Goal: Register for event/course

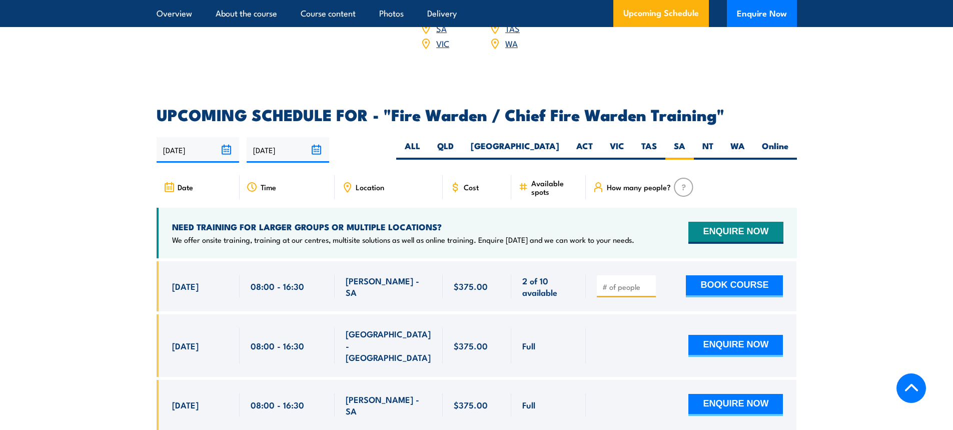
scroll to position [1700, 0]
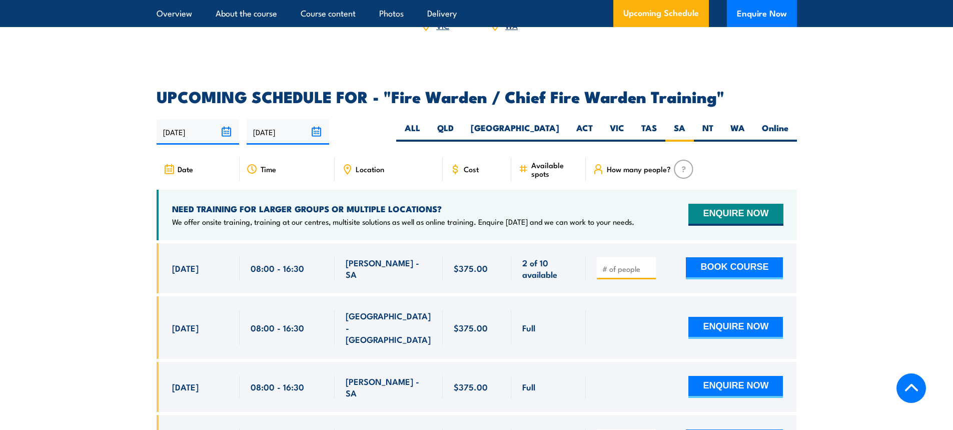
click at [638, 268] on input "number" at bounding box center [627, 269] width 50 height 10
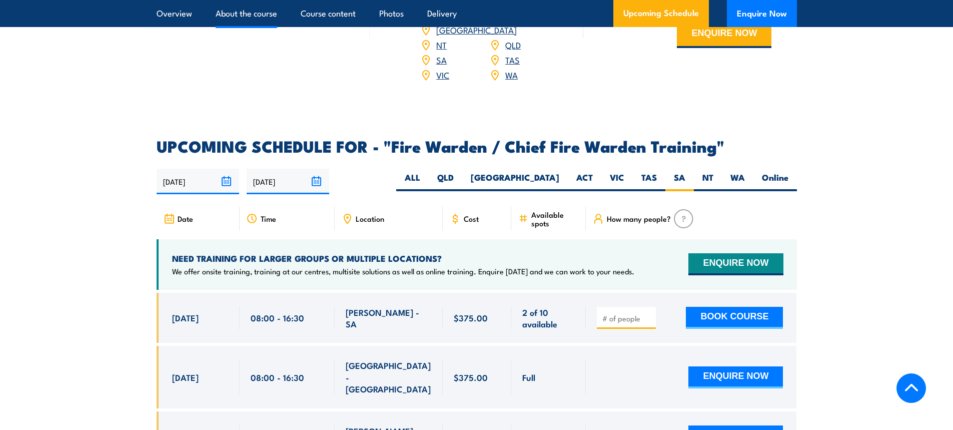
scroll to position [1650, 0]
click at [245, 17] on link "About the course" at bounding box center [247, 13] width 62 height 27
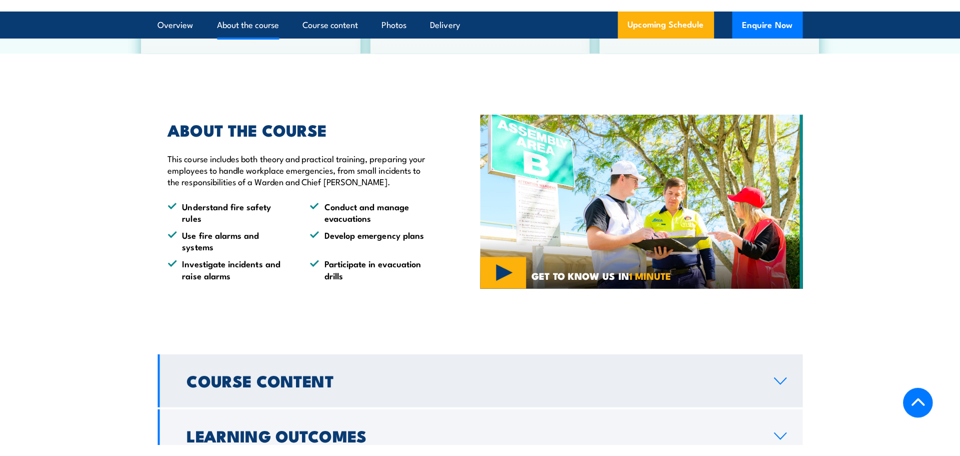
scroll to position [767, 0]
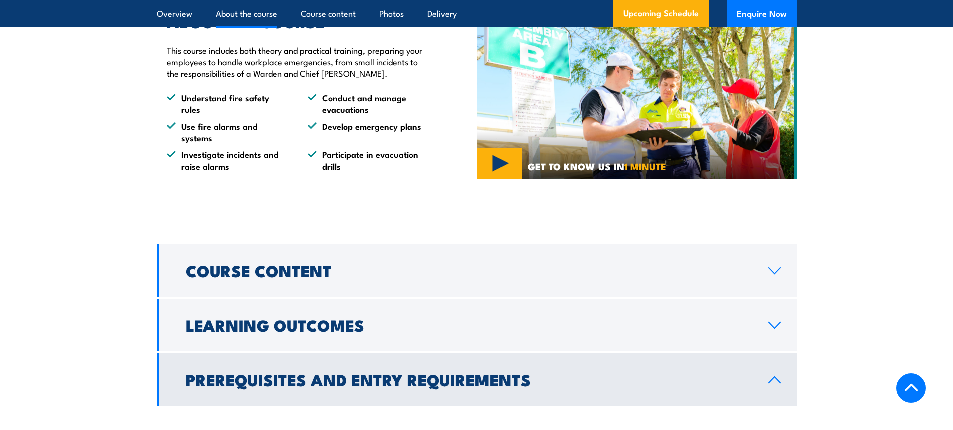
click at [501, 180] on img at bounding box center [637, 93] width 320 height 173
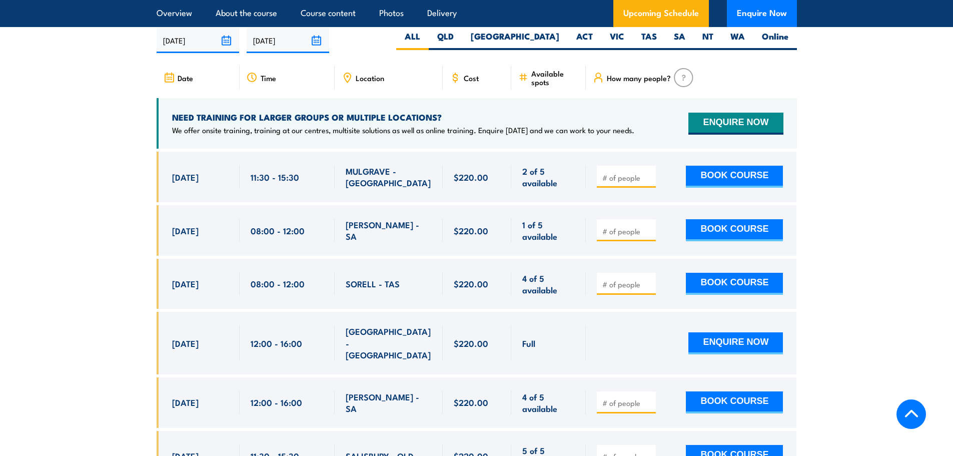
scroll to position [1900, 0]
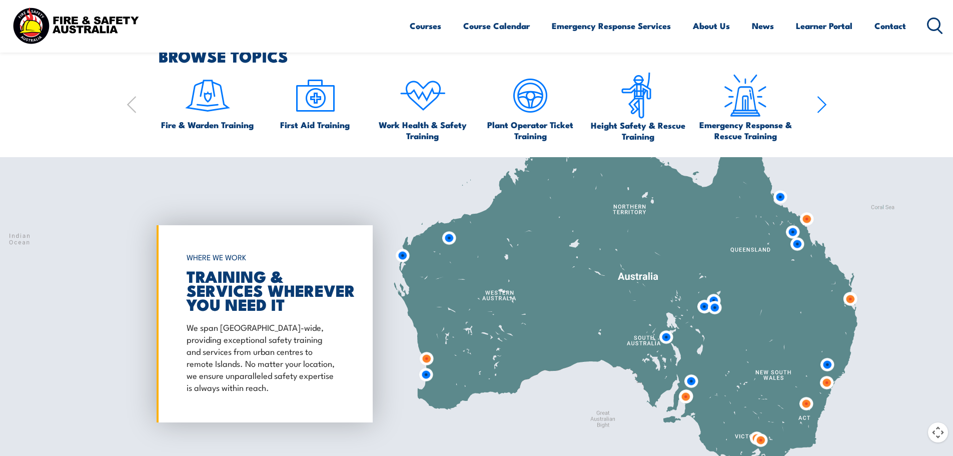
scroll to position [680, 0]
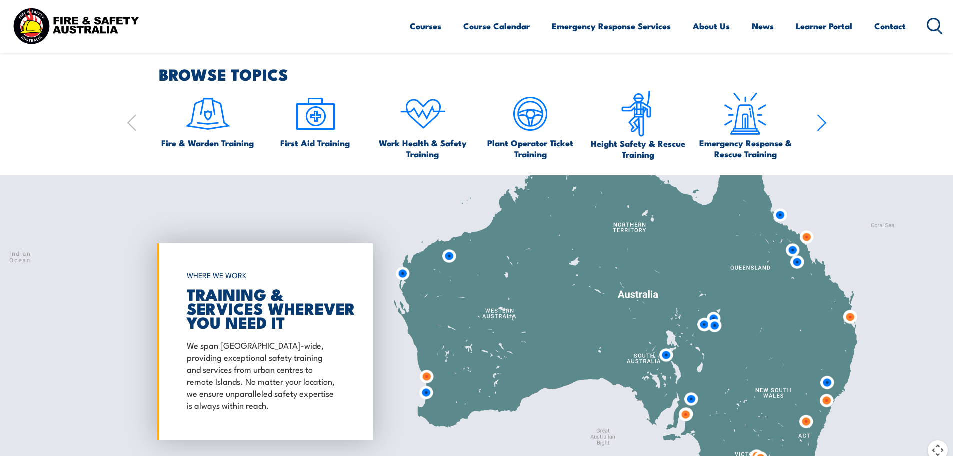
click at [665, 357] on img at bounding box center [666, 355] width 27 height 27
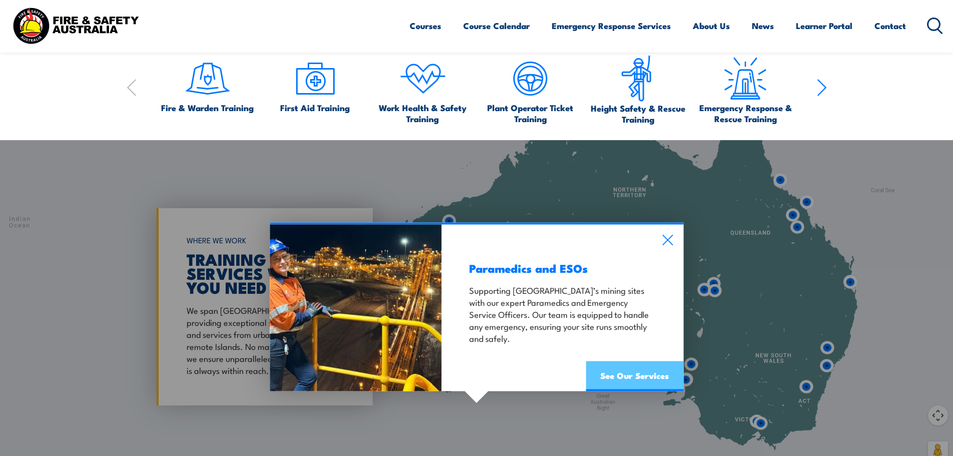
scroll to position [730, 0]
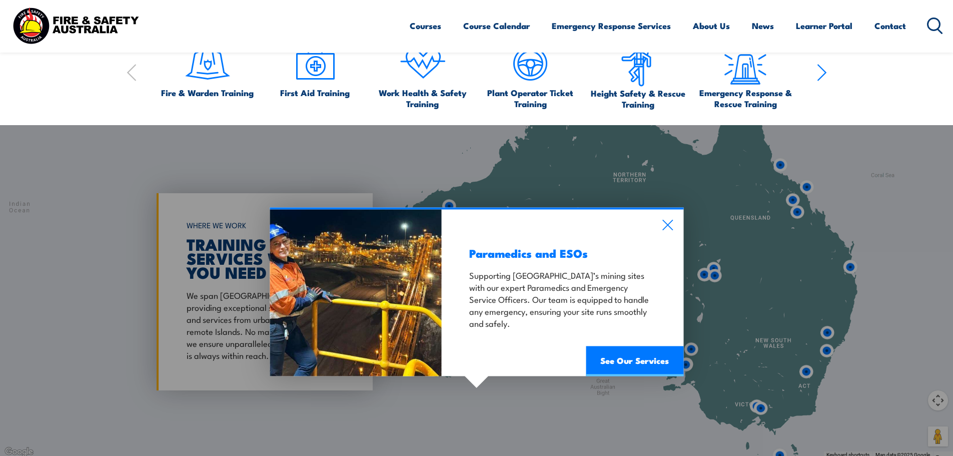
click at [660, 224] on div "Paramedics and ESOs Supporting South Australia’s mining sites with our expert P…" at bounding box center [563, 292] width 242 height 167
click at [174, 76] on link "Fire & Warden Training" at bounding box center [207, 69] width 93 height 58
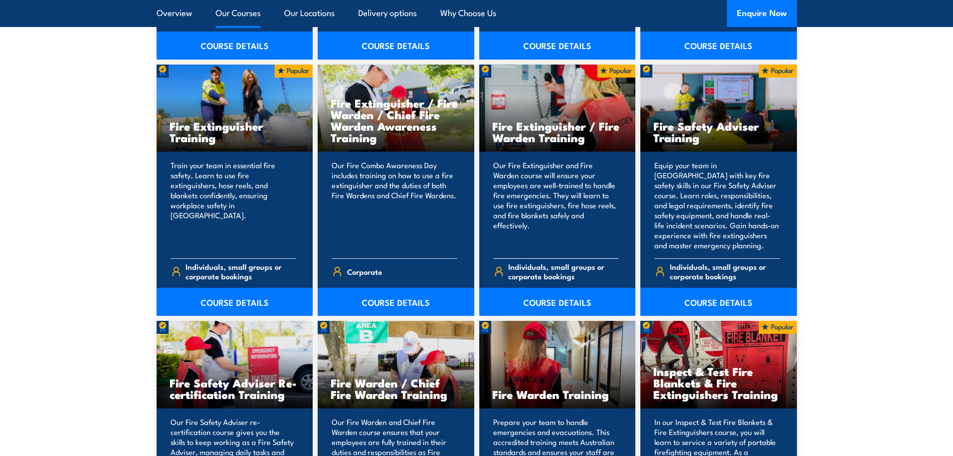
scroll to position [1050, 0]
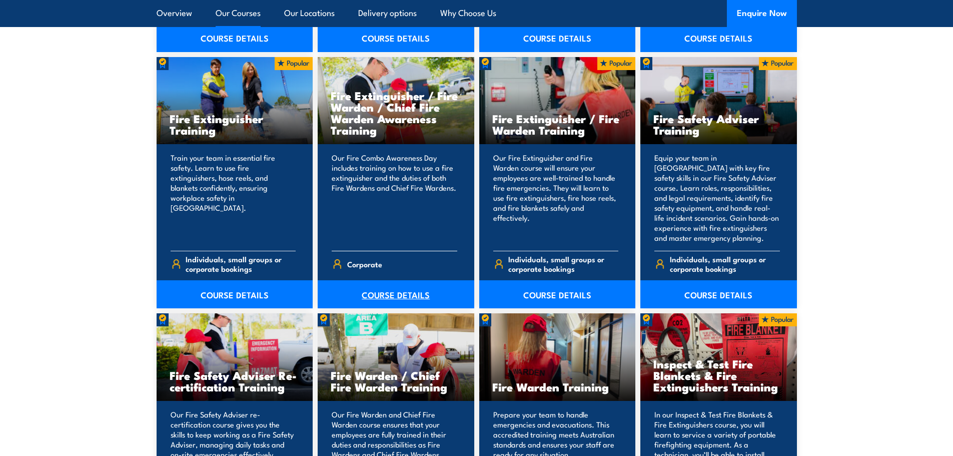
click at [444, 293] on link "COURSE DETAILS" at bounding box center [396, 294] width 157 height 28
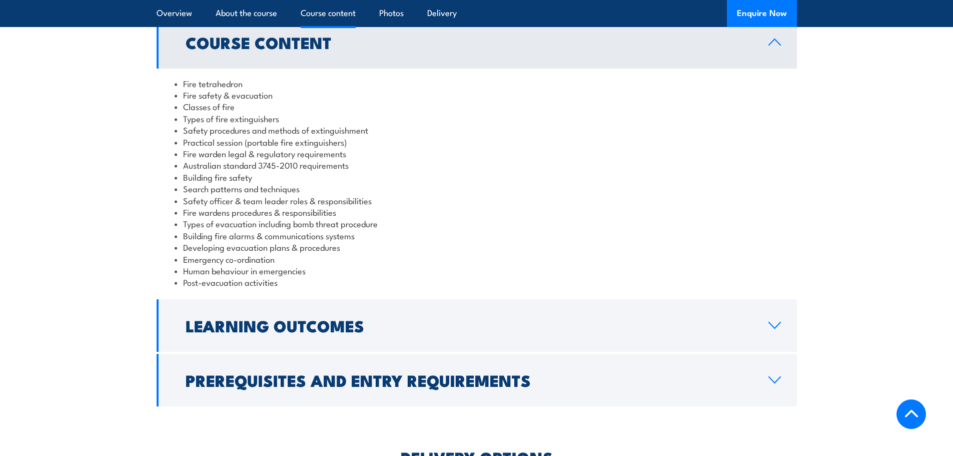
scroll to position [830, 0]
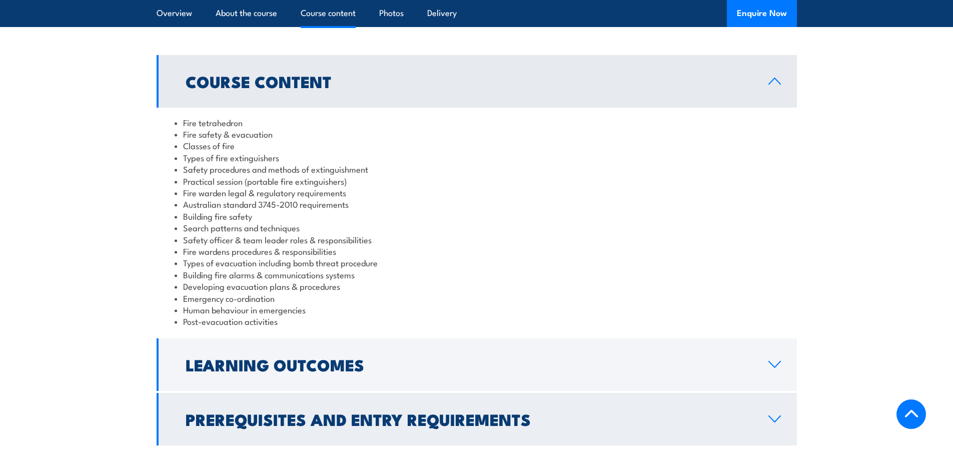
click at [382, 393] on link "Prerequisites and Entry Requirements" at bounding box center [477, 419] width 640 height 53
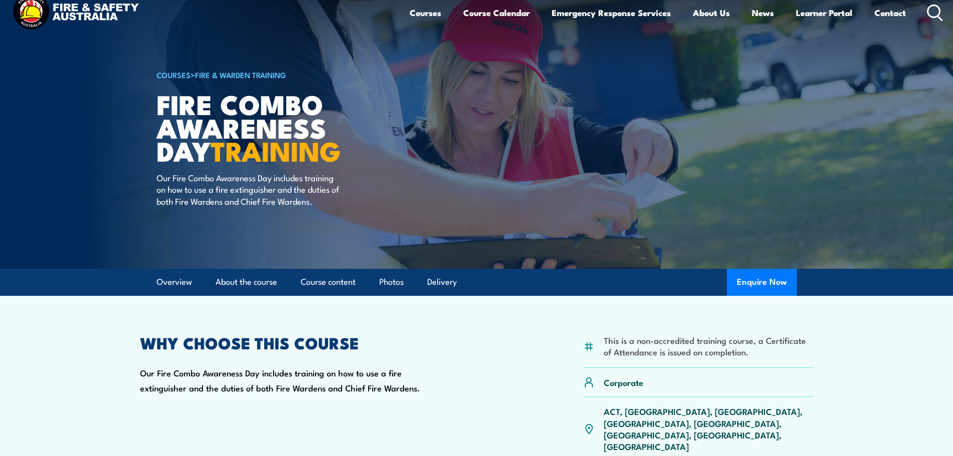
scroll to position [0, 0]
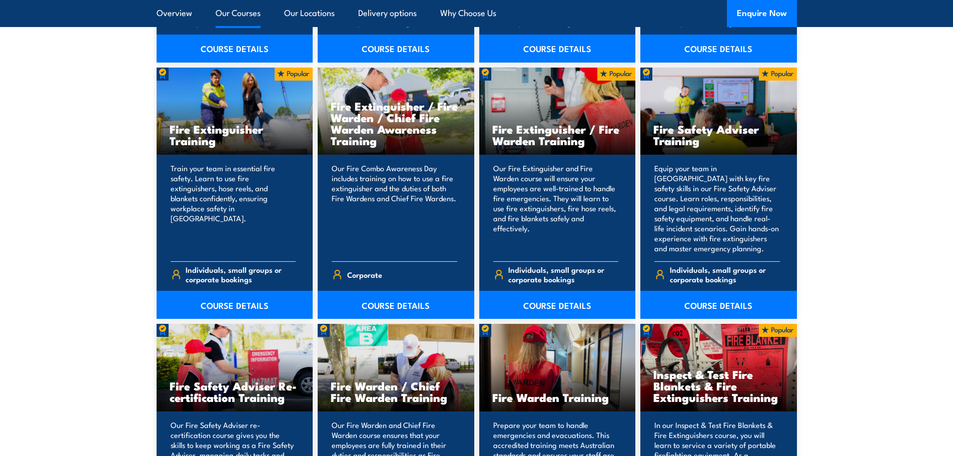
scroll to position [1050, 0]
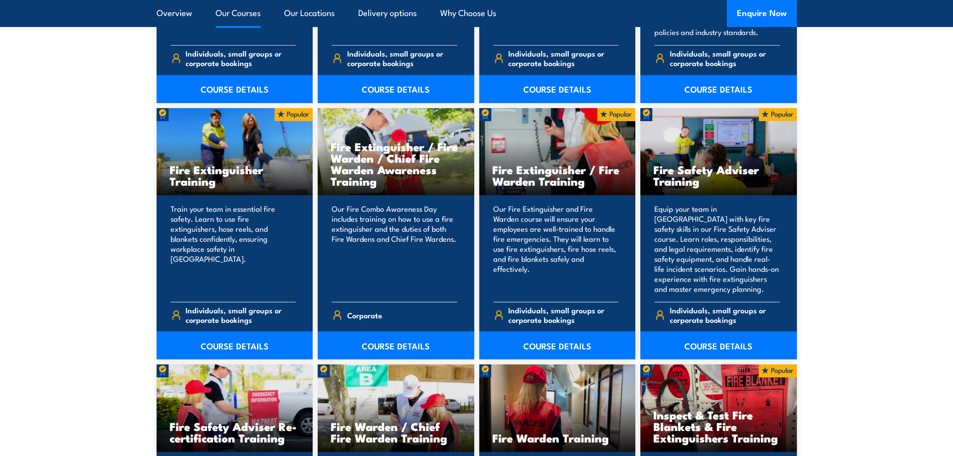
scroll to position [1000, 0]
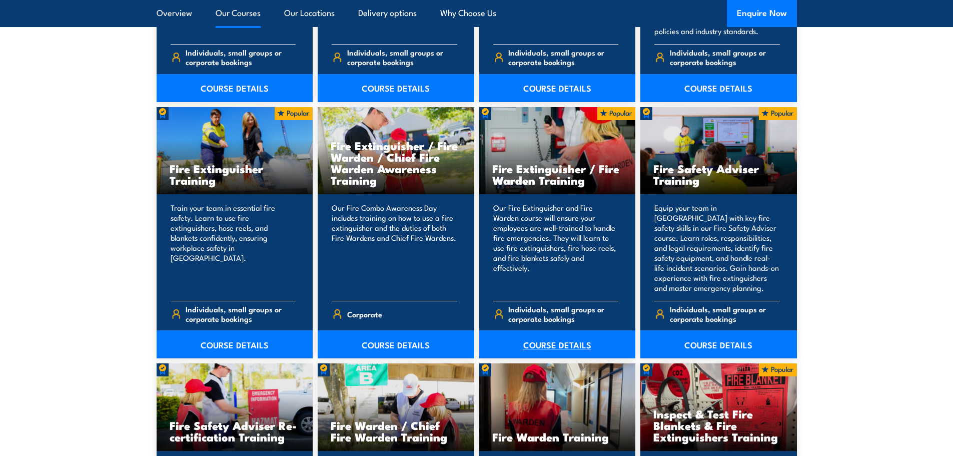
click at [591, 344] on link "COURSE DETAILS" at bounding box center [557, 344] width 157 height 28
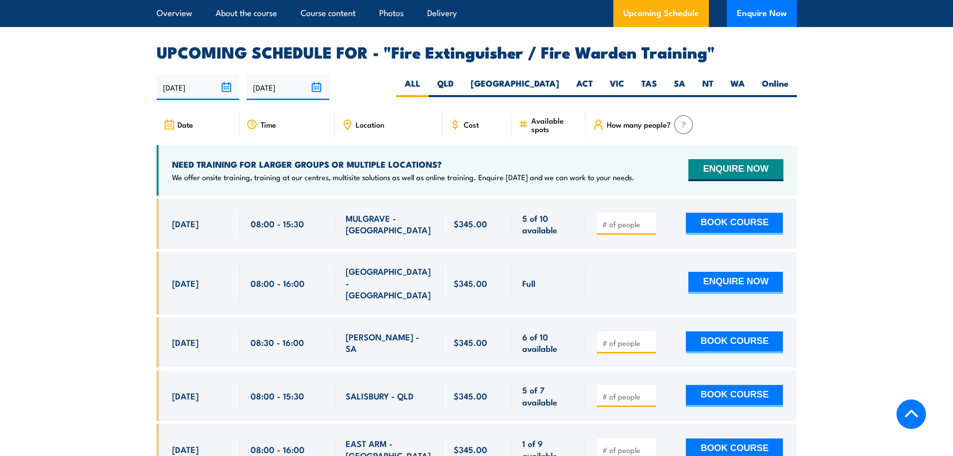
scroll to position [1600, 0]
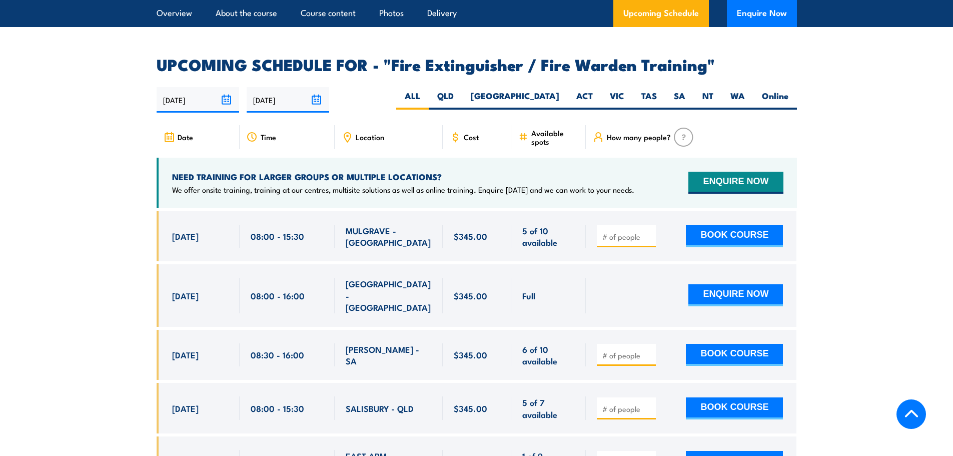
click at [339, 141] on div "Date Time Location Cost" at bounding box center [477, 141] width 640 height 33
click at [353, 133] on div "Location" at bounding box center [389, 137] width 108 height 24
click at [363, 133] on span "Location" at bounding box center [370, 137] width 29 height 9
click at [351, 132] on icon at bounding box center [347, 137] width 11 height 11
click at [361, 92] on div "27/08/2025 23/02/2026" at bounding box center [477, 100] width 640 height 26
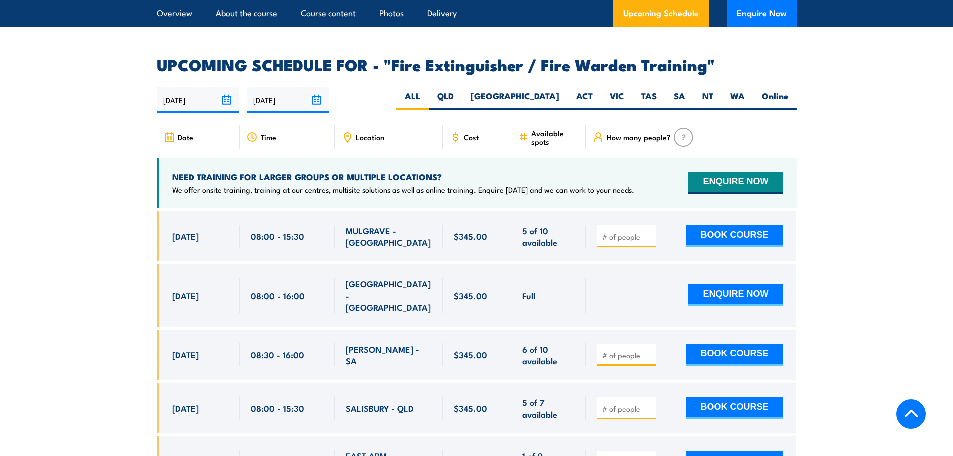
click at [373, 87] on div "27/08/2025 23/02/2026" at bounding box center [477, 100] width 640 height 26
click at [420, 94] on div "27/08/2025 23/02/2026" at bounding box center [477, 100] width 640 height 26
click at [672, 90] on label "SA" at bounding box center [679, 100] width 29 height 20
click at [685, 90] on input "SA" at bounding box center [688, 93] width 7 height 7
radio input "true"
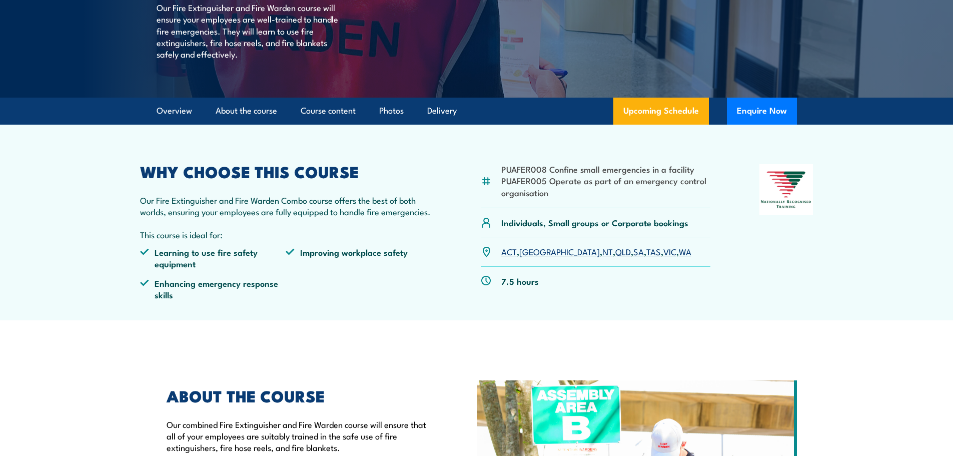
scroll to position [42, 0]
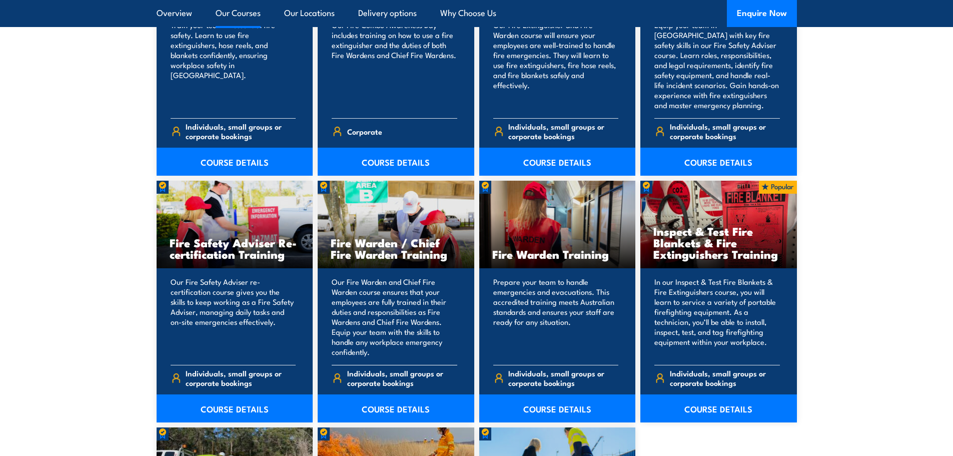
scroll to position [1200, 0]
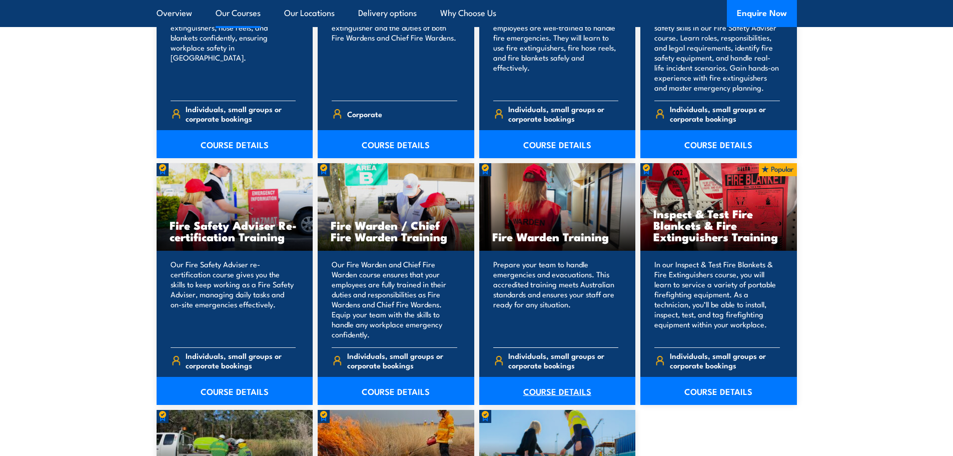
click at [559, 398] on link "COURSE DETAILS" at bounding box center [557, 391] width 157 height 28
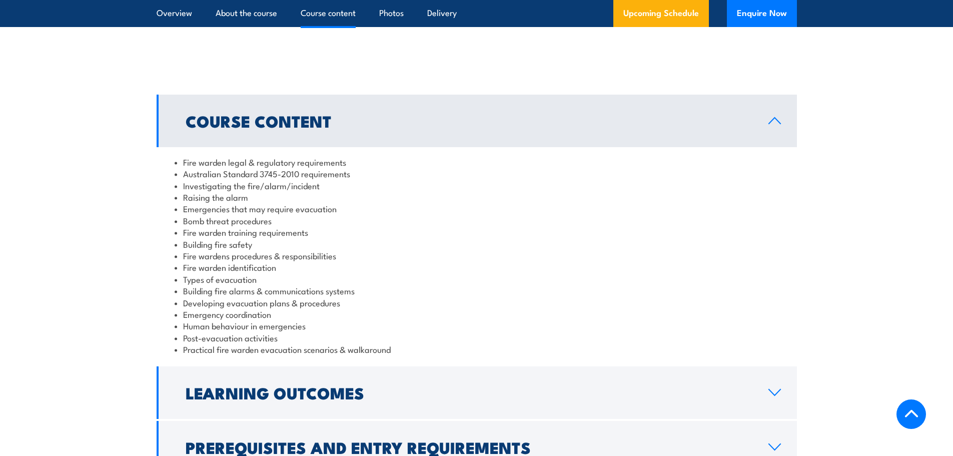
scroll to position [1100, 0]
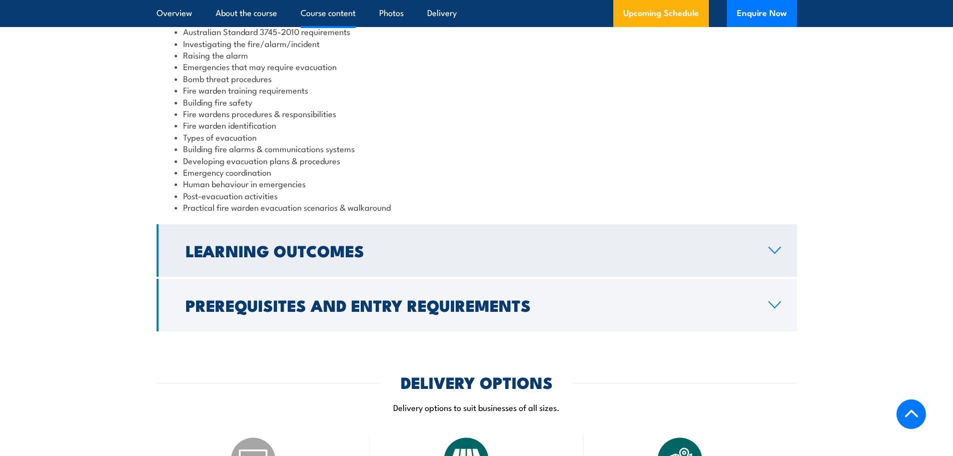
click at [309, 255] on h2 "Learning Outcomes" at bounding box center [469, 250] width 567 height 14
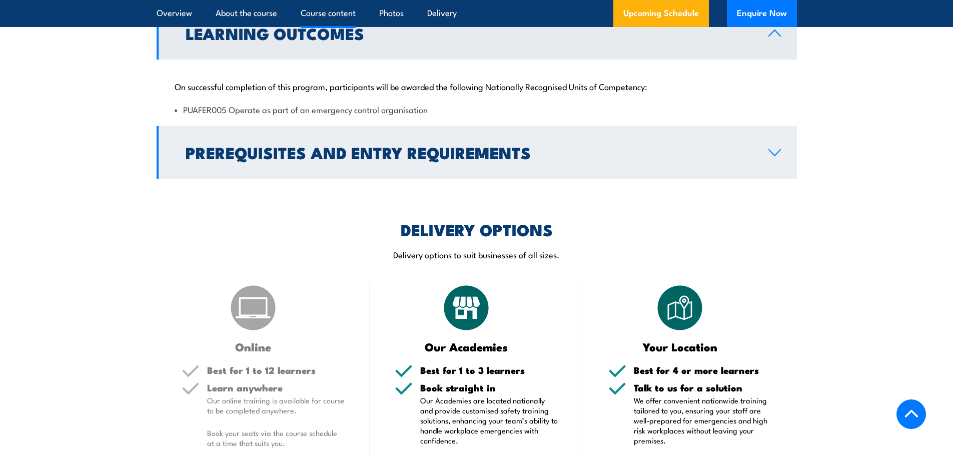
click at [315, 159] on h2 "Prerequisites and Entry Requirements" at bounding box center [469, 152] width 567 height 14
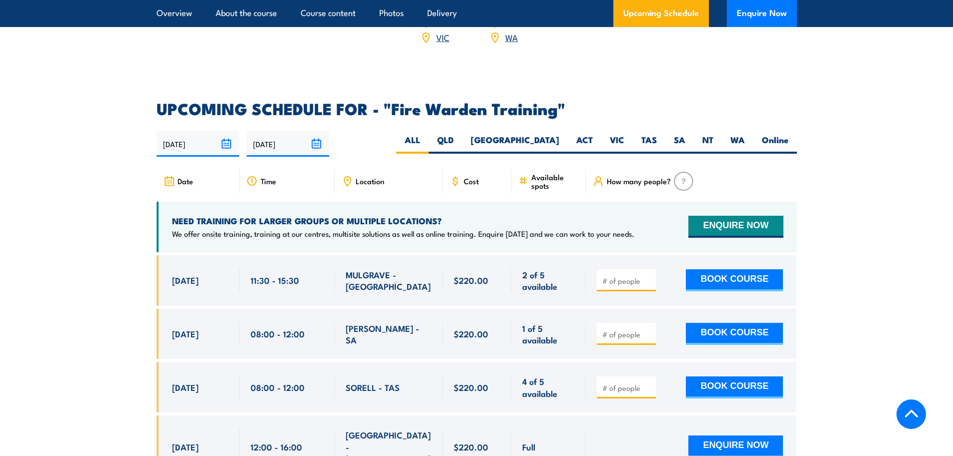
scroll to position [1650, 0]
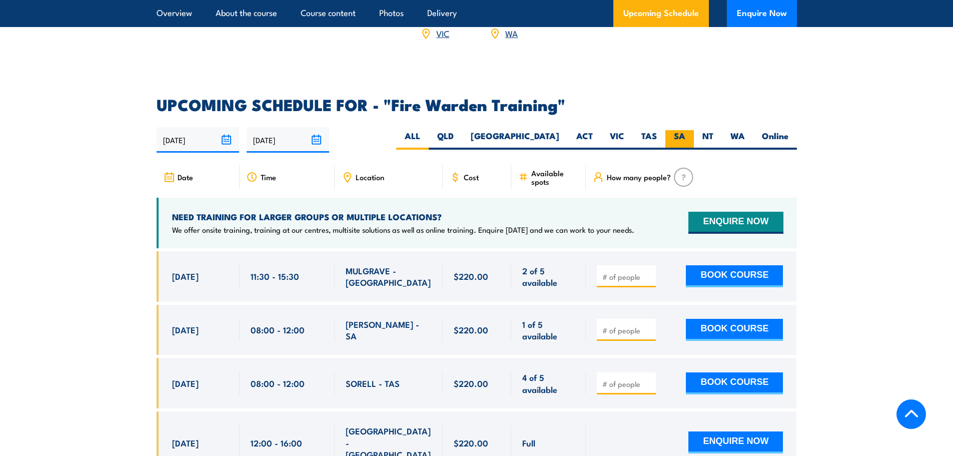
click at [682, 130] on label "SA" at bounding box center [679, 140] width 29 height 20
click at [685, 130] on input "SA" at bounding box center [688, 133] width 7 height 7
radio input "true"
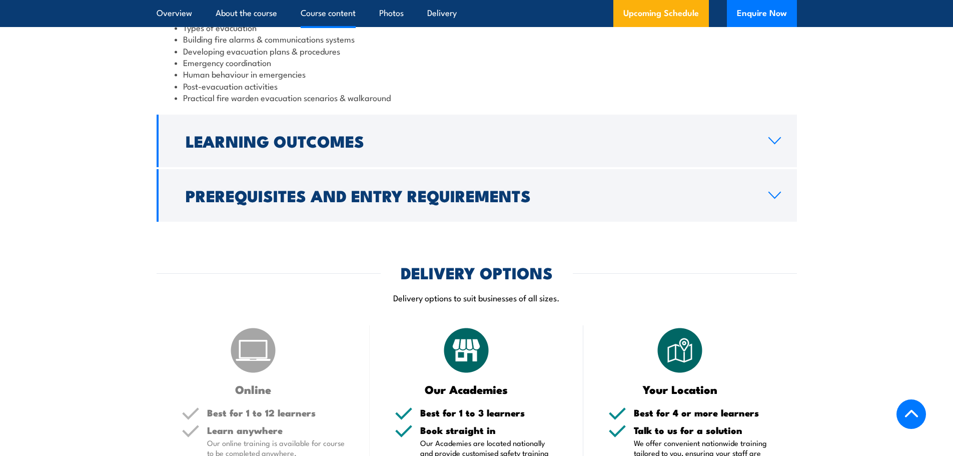
scroll to position [1460, 0]
